Goal: Transaction & Acquisition: Purchase product/service

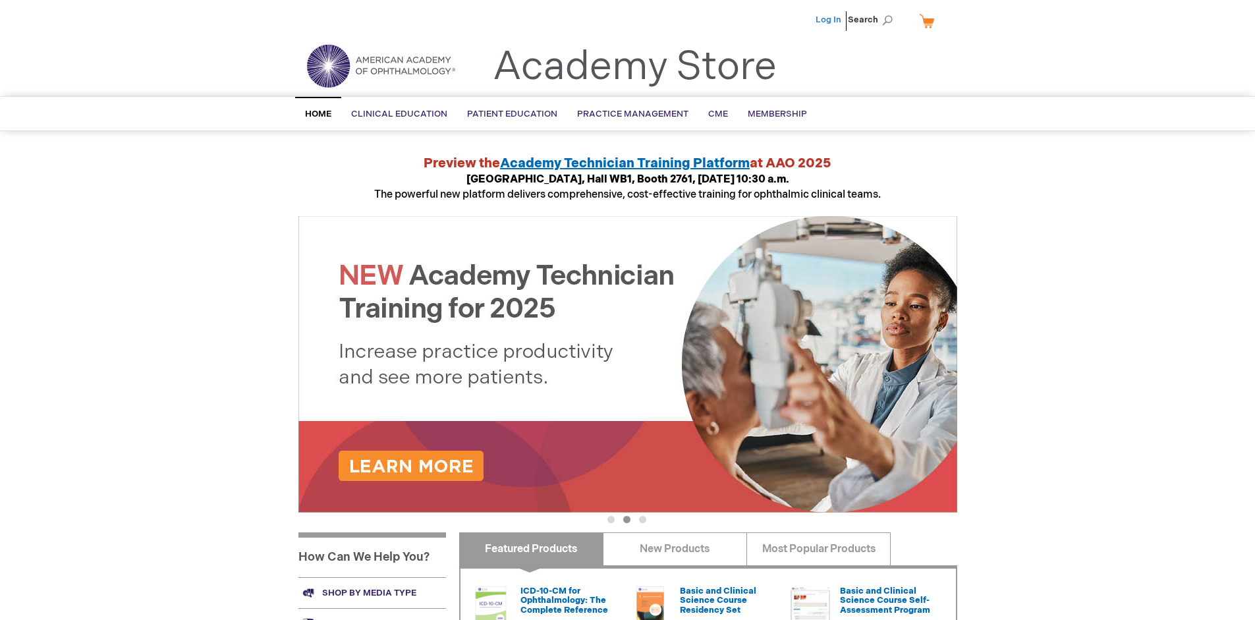
click at [829, 20] on link "Log In" at bounding box center [828, 19] width 26 height 11
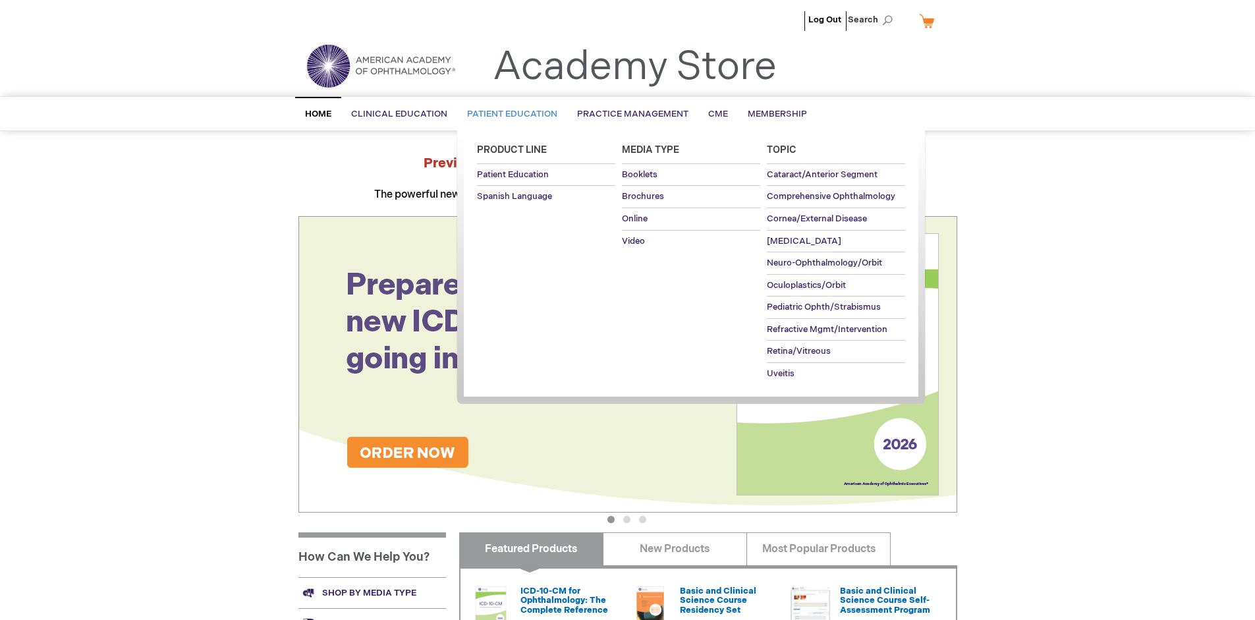
click at [509, 114] on span "Patient Education" at bounding box center [512, 114] width 90 height 11
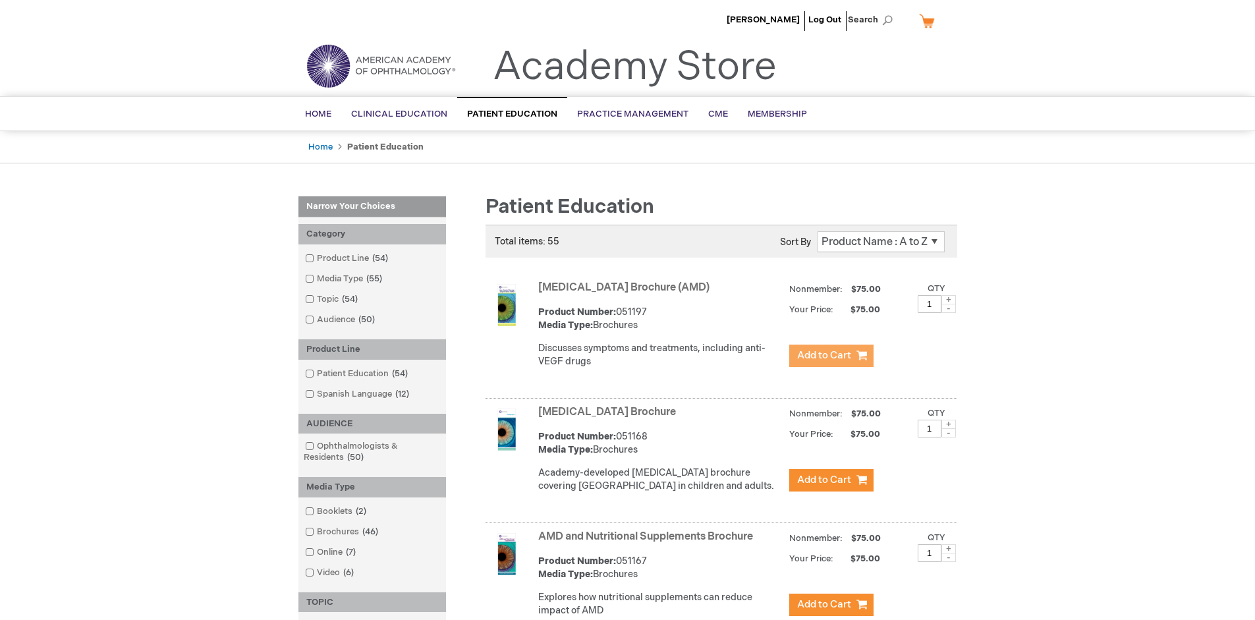
click at [831, 356] on span "Add to Cart" at bounding box center [824, 355] width 54 height 13
click at [648, 543] on link "AMD and Nutritional Supplements Brochure" at bounding box center [645, 536] width 215 height 13
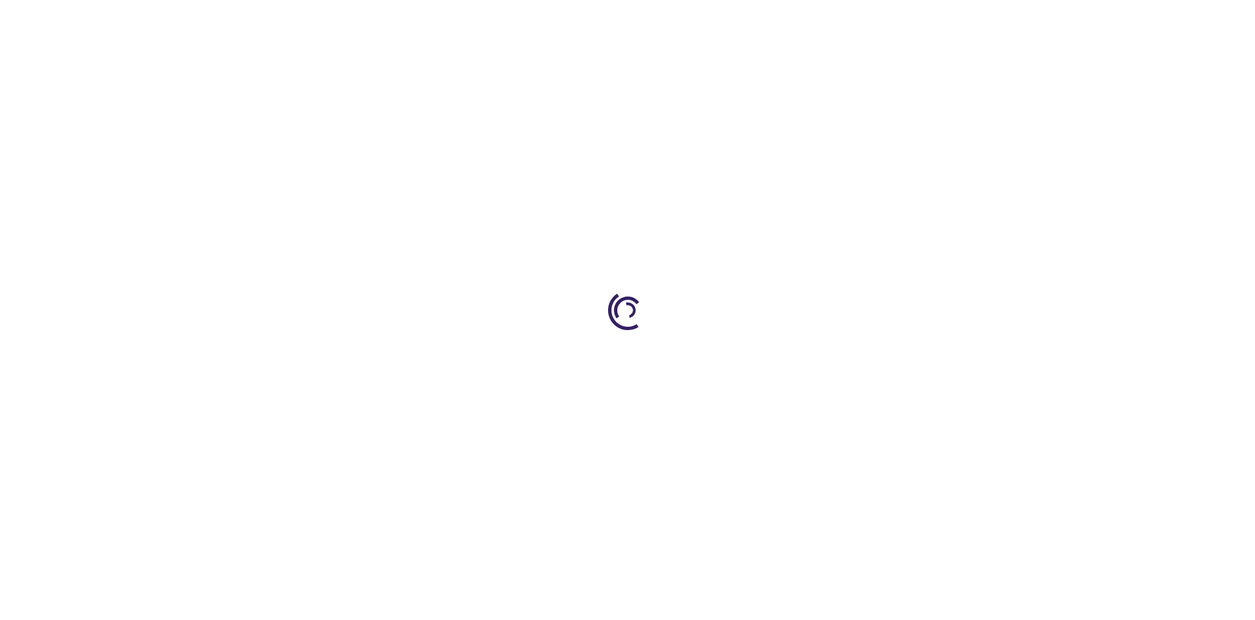
type input "1"
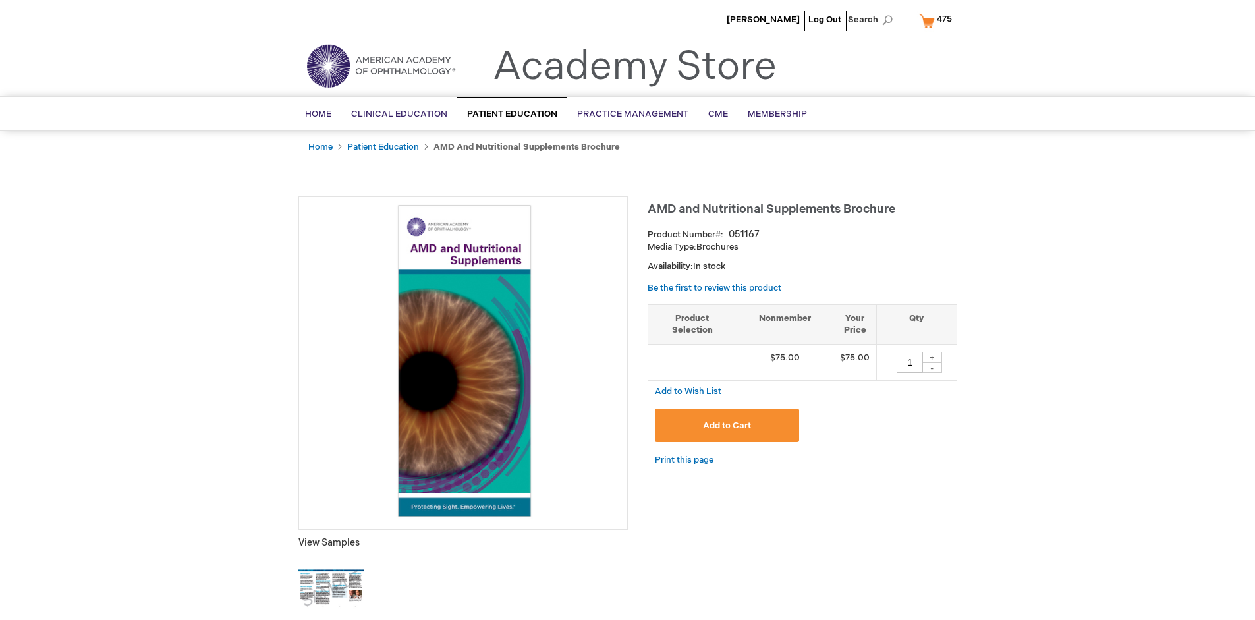
click at [727, 425] on span "Add to Cart" at bounding box center [727, 425] width 48 height 11
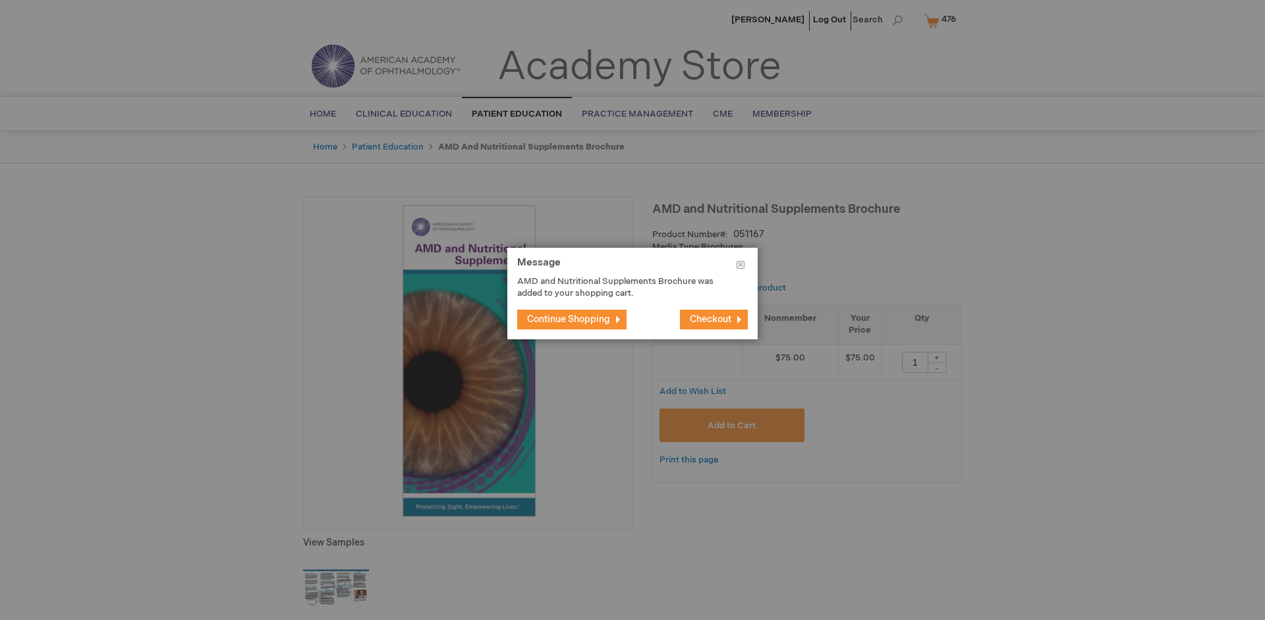
click at [568, 319] on span "Continue Shopping" at bounding box center [568, 319] width 83 height 11
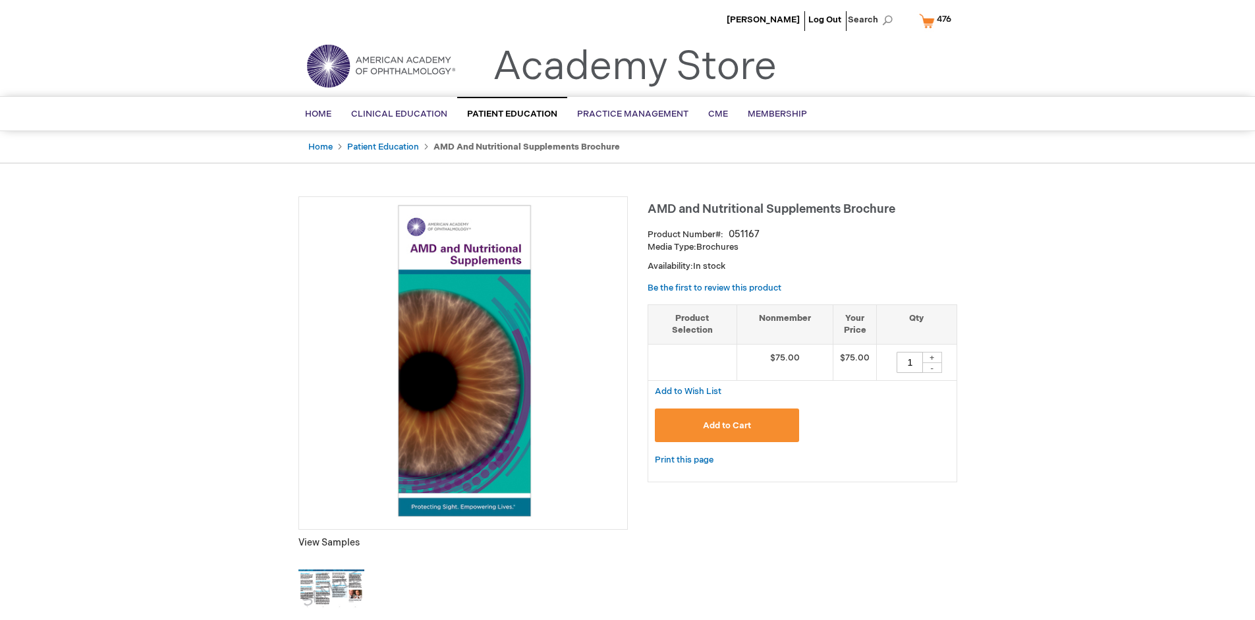
click at [937, 20] on span "476" at bounding box center [944, 19] width 14 height 11
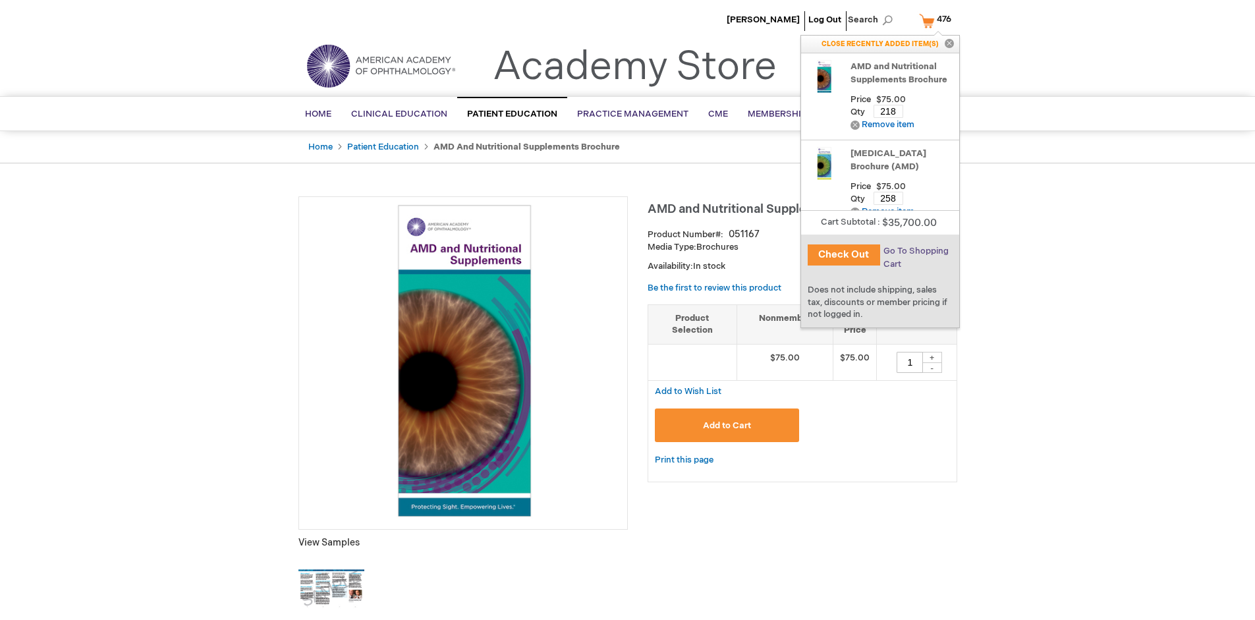
click at [916, 251] on span "Go To Shopping Cart" at bounding box center [915, 258] width 65 height 24
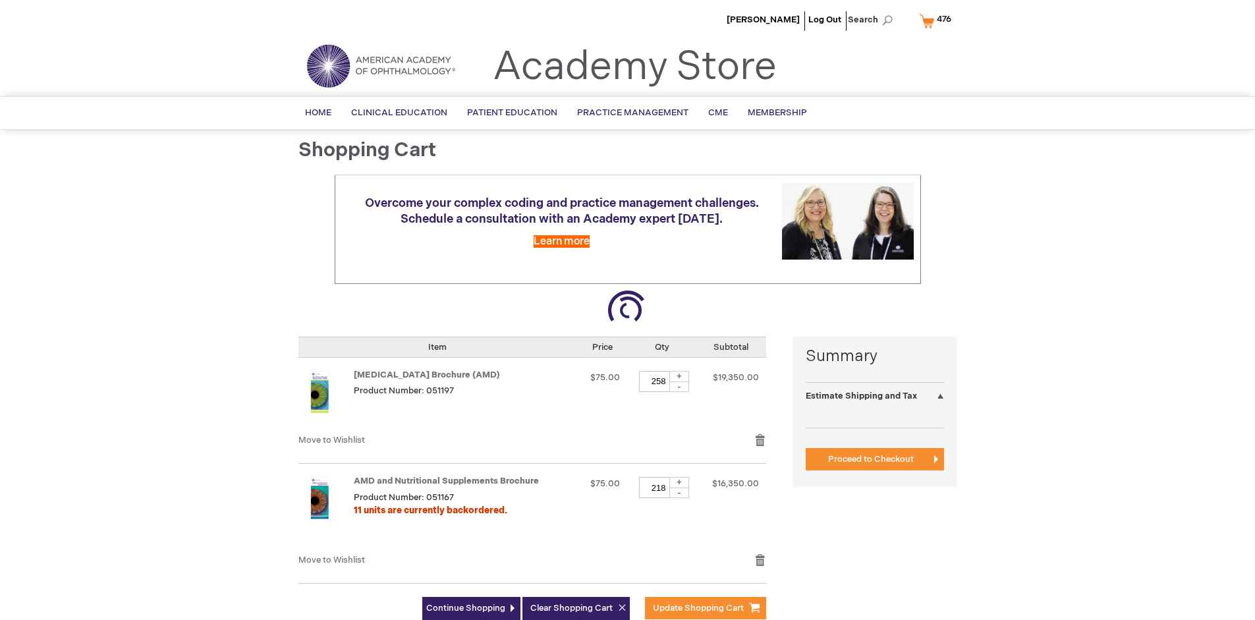
select select "US"
select select "41"
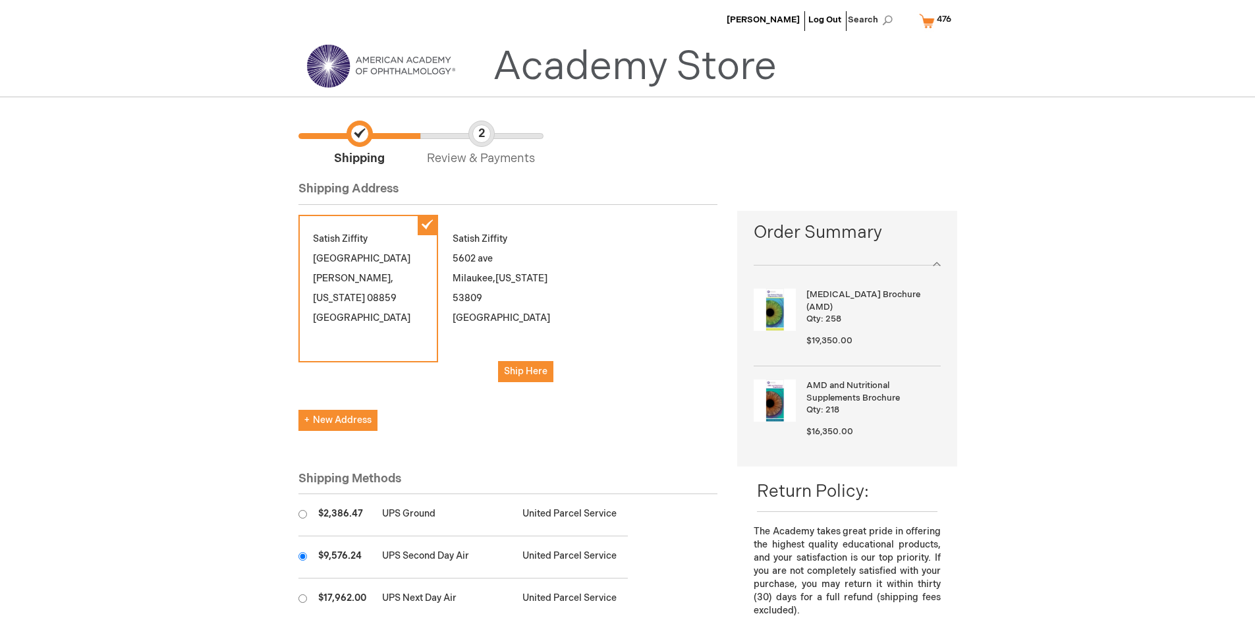
click at [302, 556] on input "radio" at bounding box center [302, 556] width 9 height 9
